Goal: Task Accomplishment & Management: Complete application form

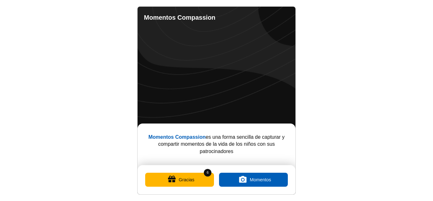
click at [185, 179] on button "Gracias" at bounding box center [179, 179] width 69 height 14
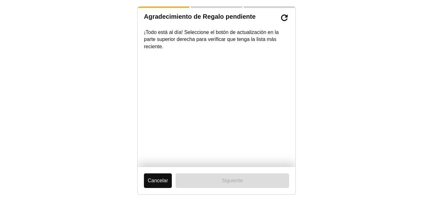
click at [160, 182] on button "Cancelar" at bounding box center [158, 180] width 28 height 15
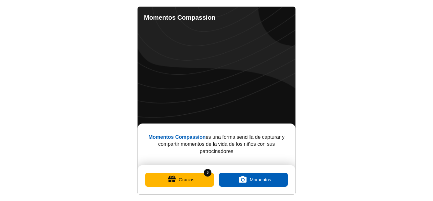
click at [160, 182] on button "Gracias" at bounding box center [179, 179] width 69 height 14
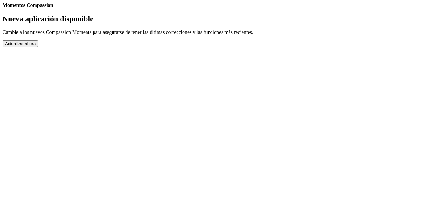
click at [38, 47] on button "Actualizar ahora" at bounding box center [20, 43] width 35 height 7
